Goal: Use online tool/utility: Utilize a website feature to perform a specific function

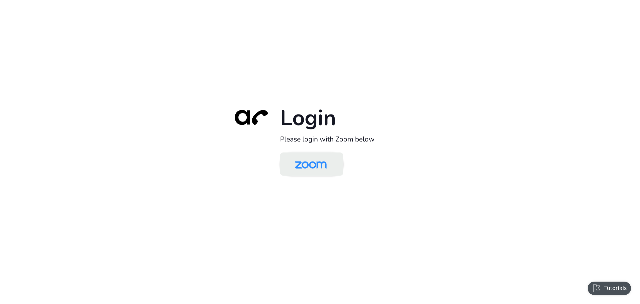
click at [307, 167] on img at bounding box center [311, 165] width 46 height 22
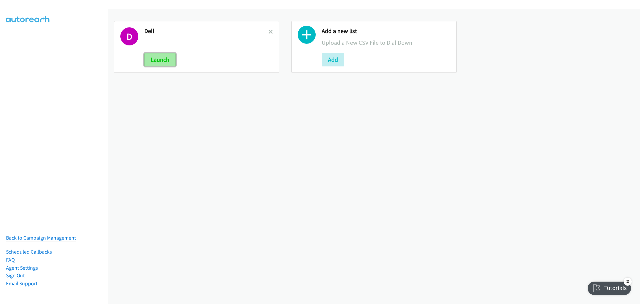
click at [175, 65] on button "Launch" at bounding box center [159, 59] width 31 height 13
click at [169, 59] on button "Launch" at bounding box center [159, 59] width 31 height 13
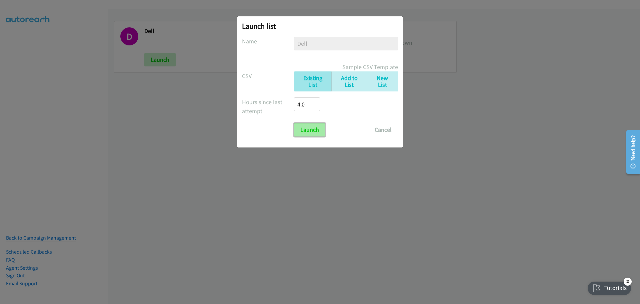
click at [310, 124] on input "Launch" at bounding box center [309, 129] width 31 height 13
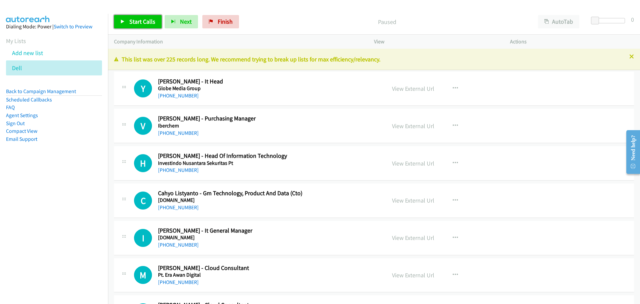
click at [143, 21] on span "Start Calls" at bounding box center [142, 22] width 26 height 8
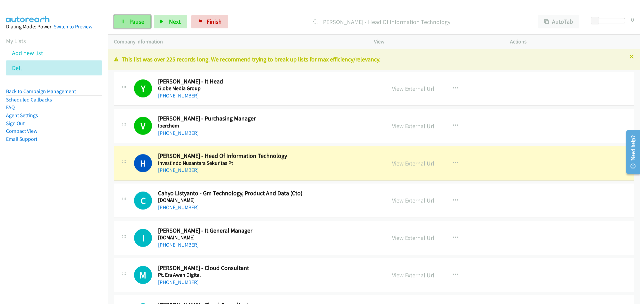
drag, startPoint x: 132, startPoint y: 19, endPoint x: 128, endPoint y: 19, distance: 4.3
click at [132, 19] on span "Pause" at bounding box center [136, 22] width 15 height 8
